Goal: Task Accomplishment & Management: Manage account settings

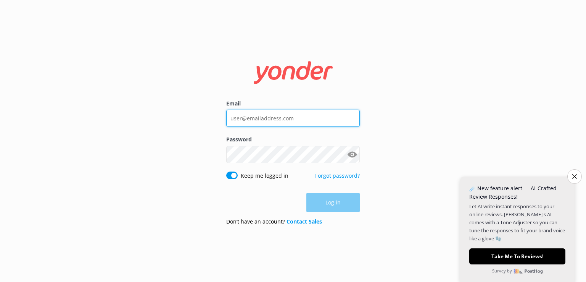
click at [337, 124] on input "Email" at bounding box center [293, 118] width 134 height 17
type input "[EMAIL_ADDRESS][DOMAIN_NAME]"
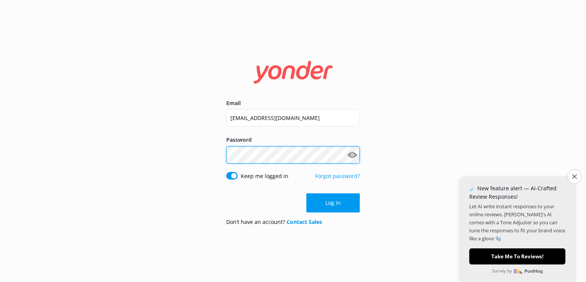
click button "Log in" at bounding box center [332, 202] width 53 height 19
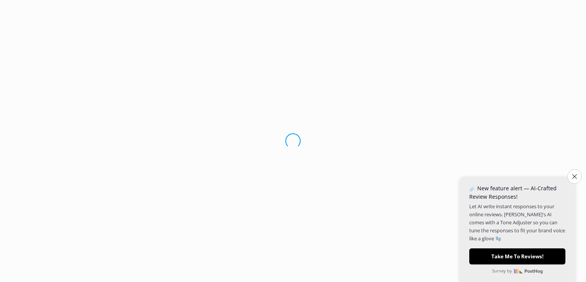
click at [576, 179] on button "Close survey" at bounding box center [574, 176] width 15 height 15
